Goal: Information Seeking & Learning: Learn about a topic

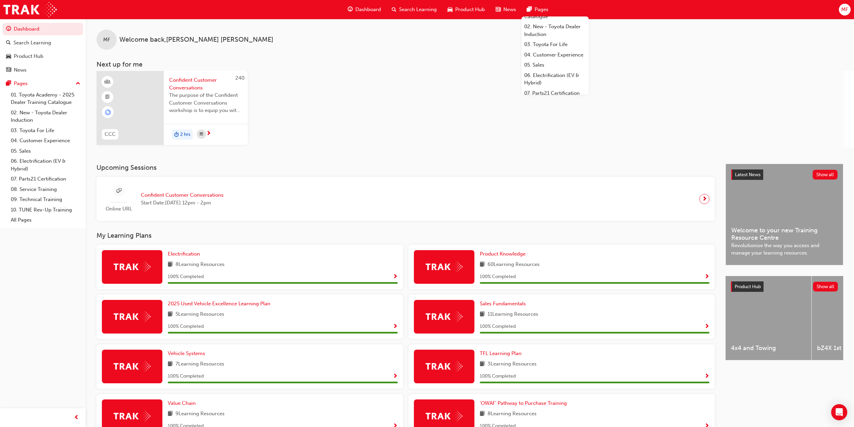
scroll to position [24, 0]
click at [538, 67] on link "05. Sales" at bounding box center [554, 61] width 67 height 10
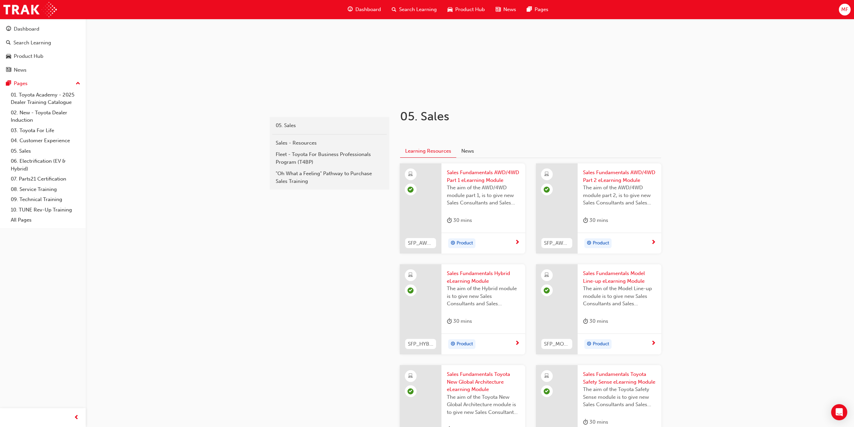
scroll to position [56, 0]
click at [465, 152] on button "News" at bounding box center [467, 153] width 23 height 13
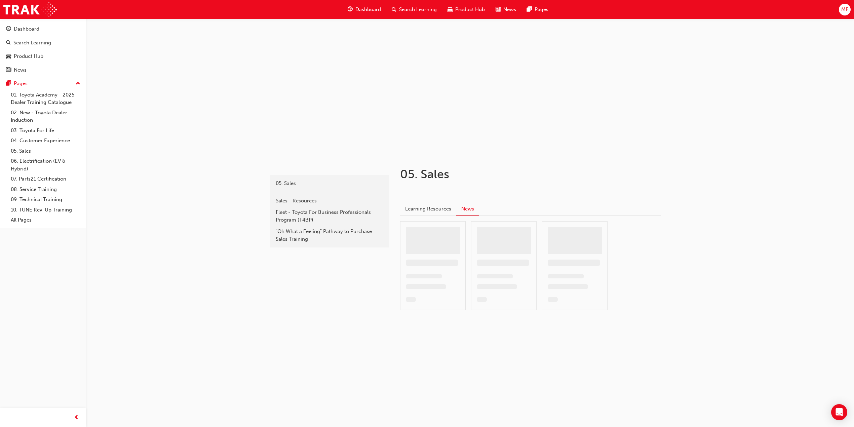
scroll to position [0, 0]
click at [22, 219] on link "All Pages" at bounding box center [45, 220] width 75 height 10
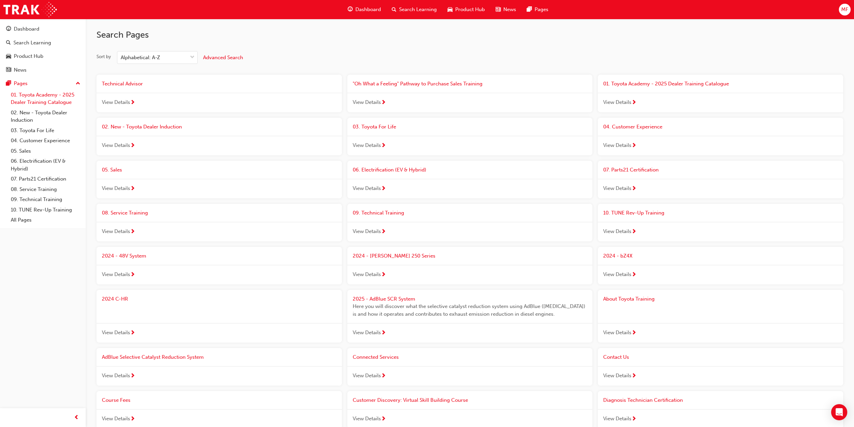
click at [26, 93] on link "01. Toyota Academy - 2025 Dealer Training Catalogue" at bounding box center [45, 99] width 75 height 18
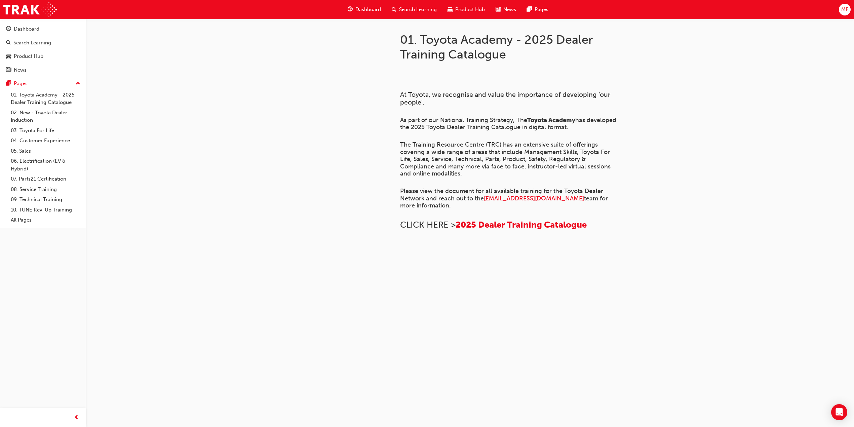
scroll to position [257, 0]
click at [543, 219] on span "2025 Dealer Training Catalogue" at bounding box center [520, 224] width 131 height 10
